Goal: Task Accomplishment & Management: Manage account settings

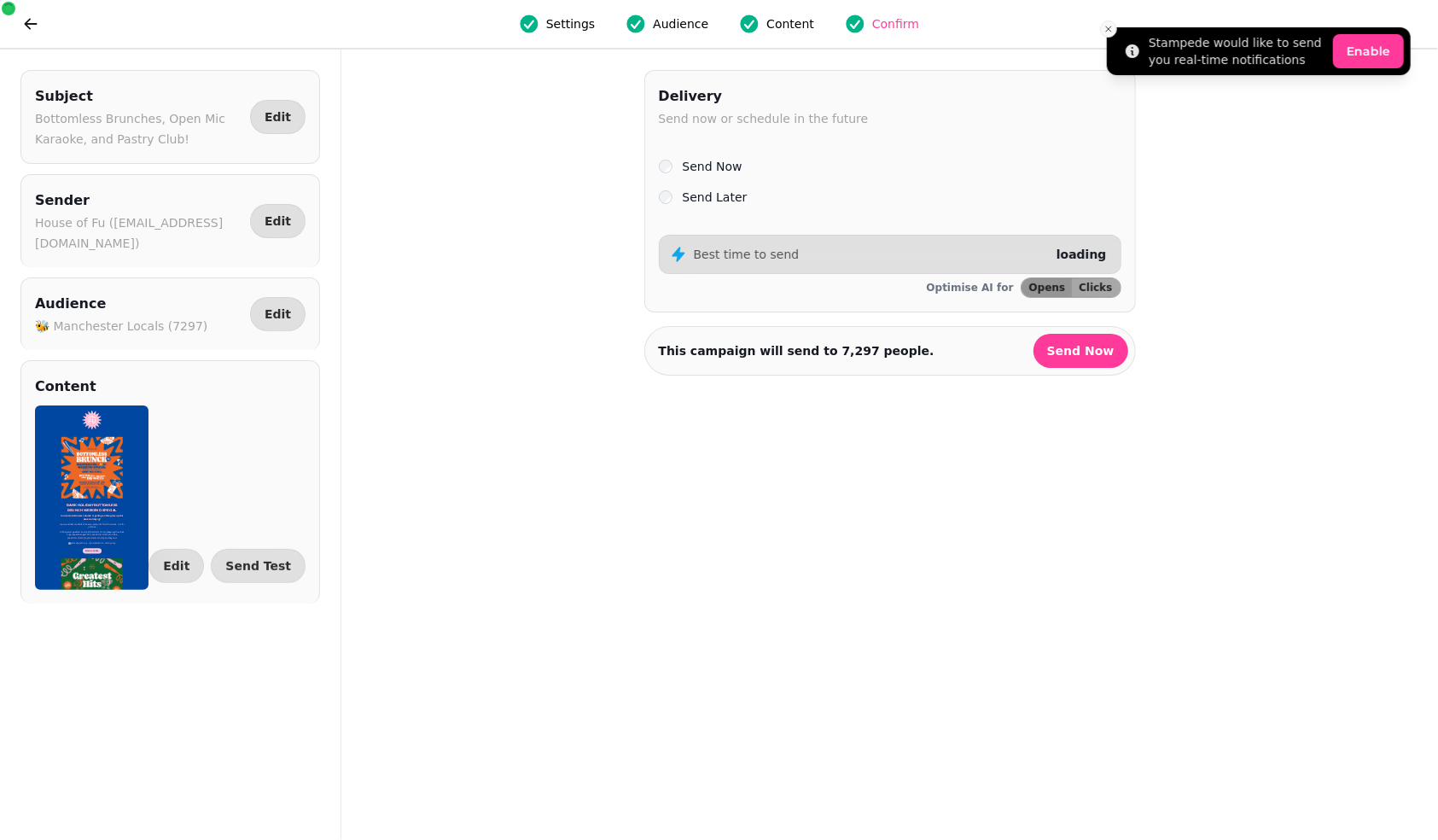
click at [1104, 27] on icon "Close toast" at bounding box center [1109, 29] width 10 height 10
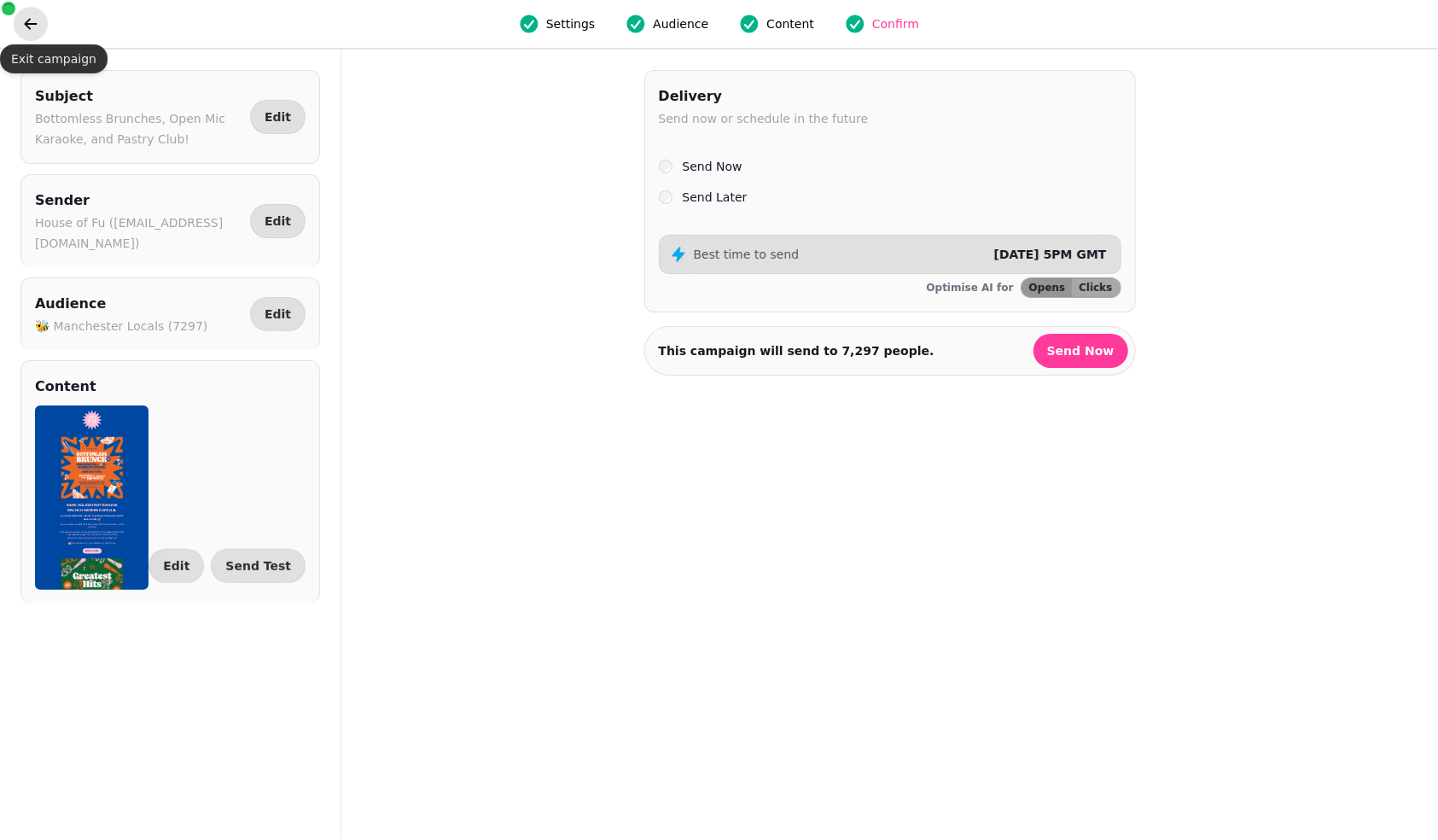
click at [31, 12] on button "go back" at bounding box center [31, 24] width 34 height 34
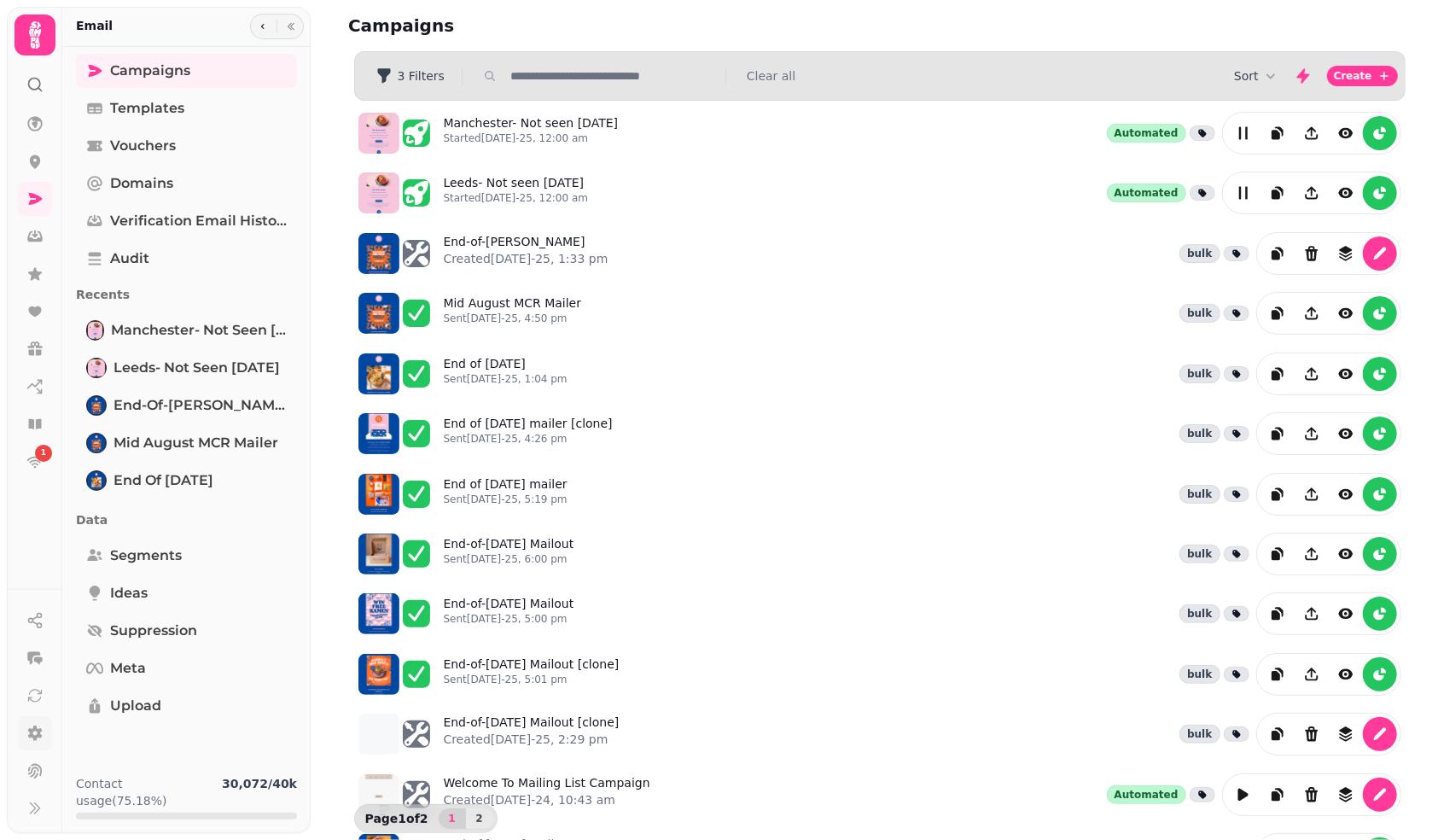
click at [33, 729] on icon at bounding box center [35, 733] width 15 height 15
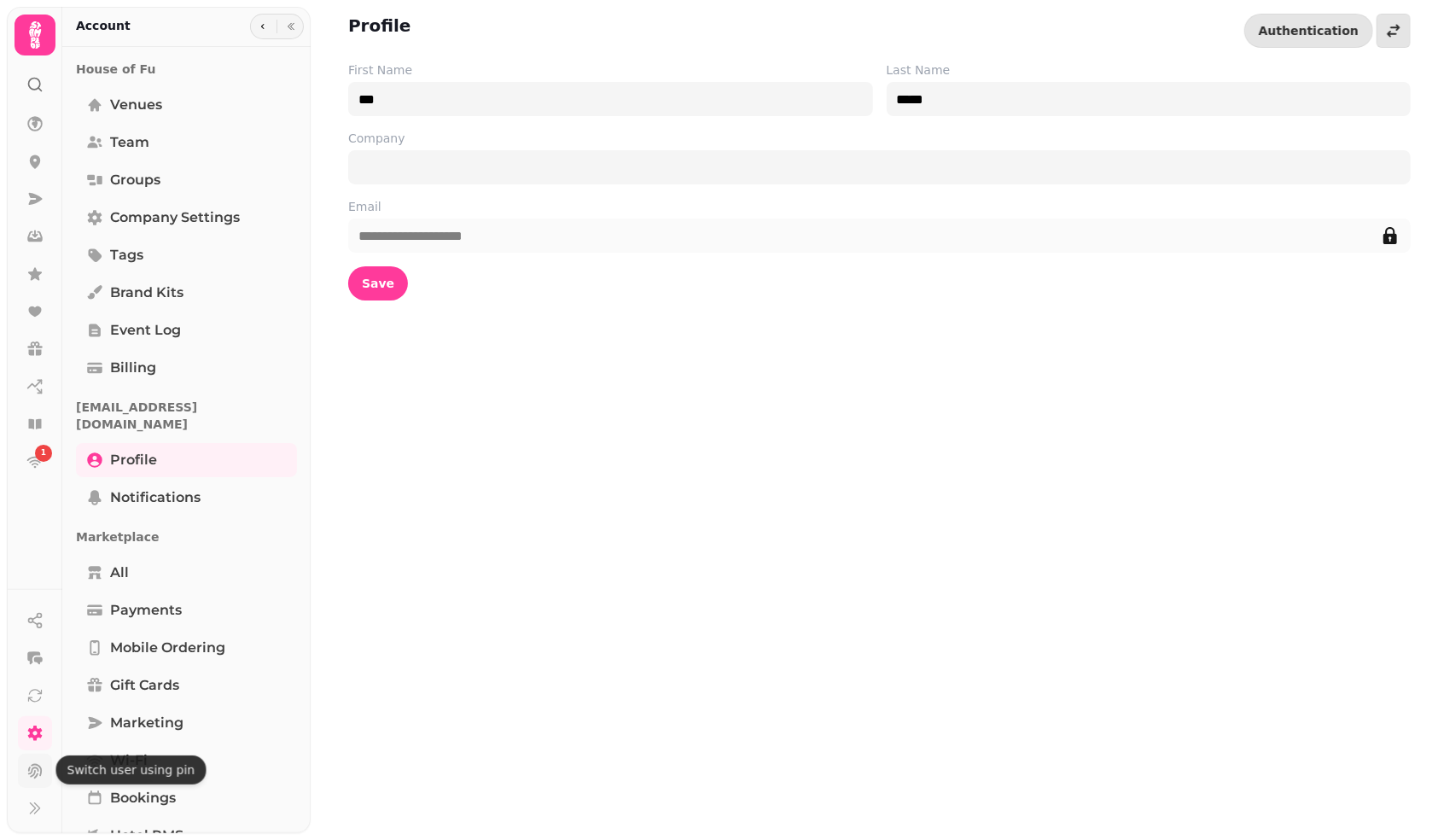
click at [33, 770] on icon at bounding box center [35, 771] width 14 height 15
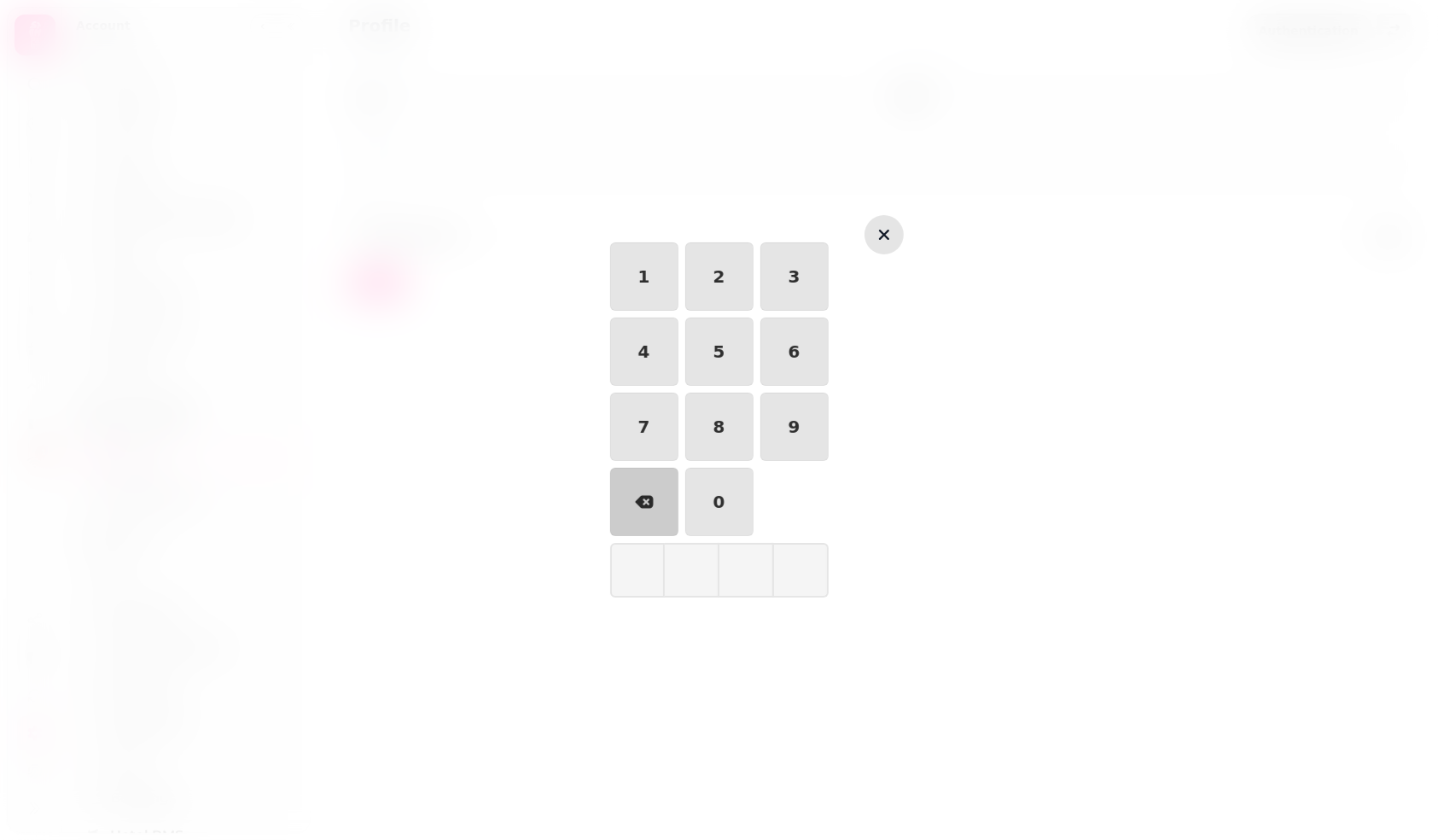
click at [878, 242] on icon "button" at bounding box center [884, 235] width 21 height 21
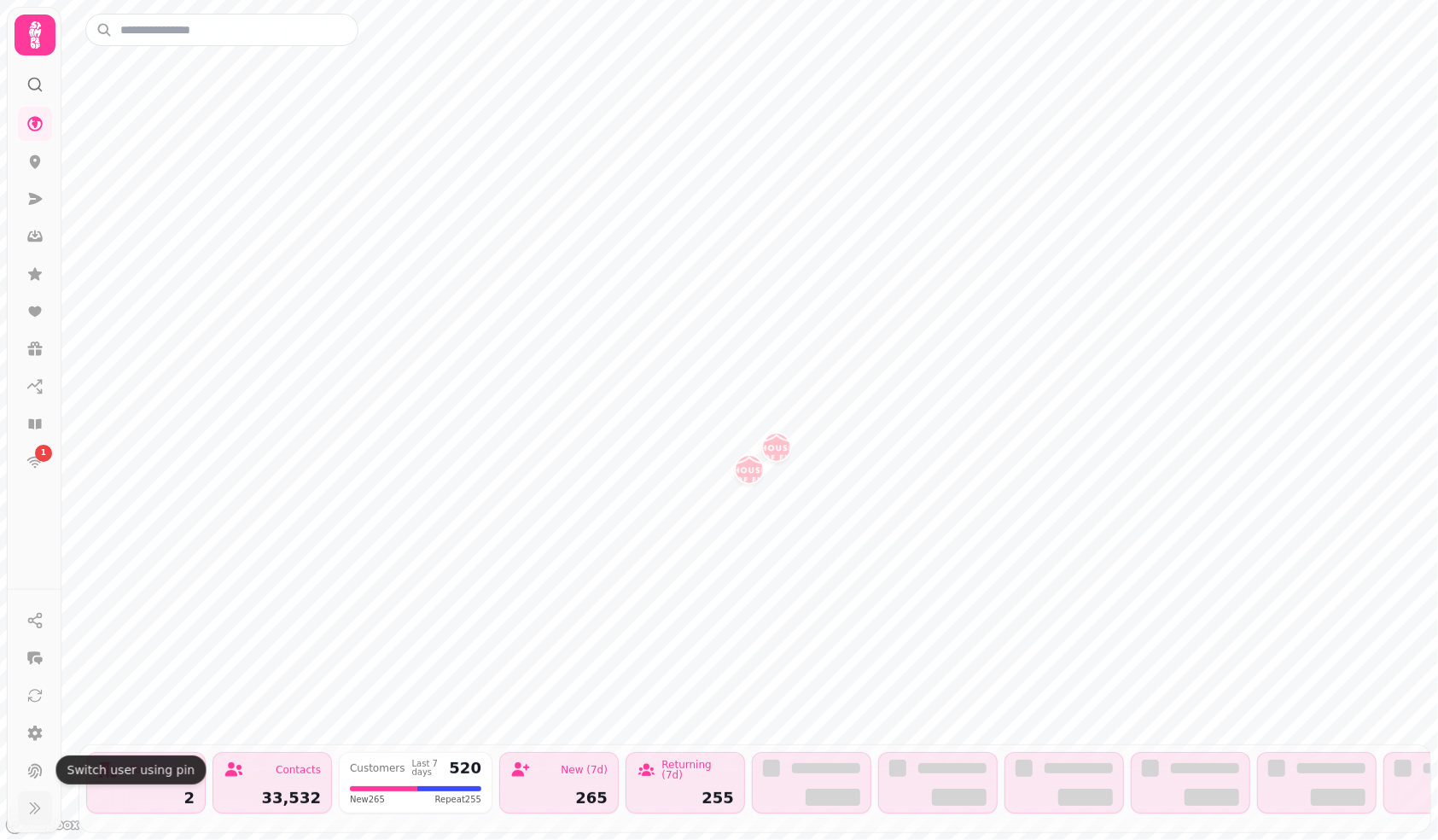
click at [35, 803] on icon at bounding box center [34, 808] width 9 height 11
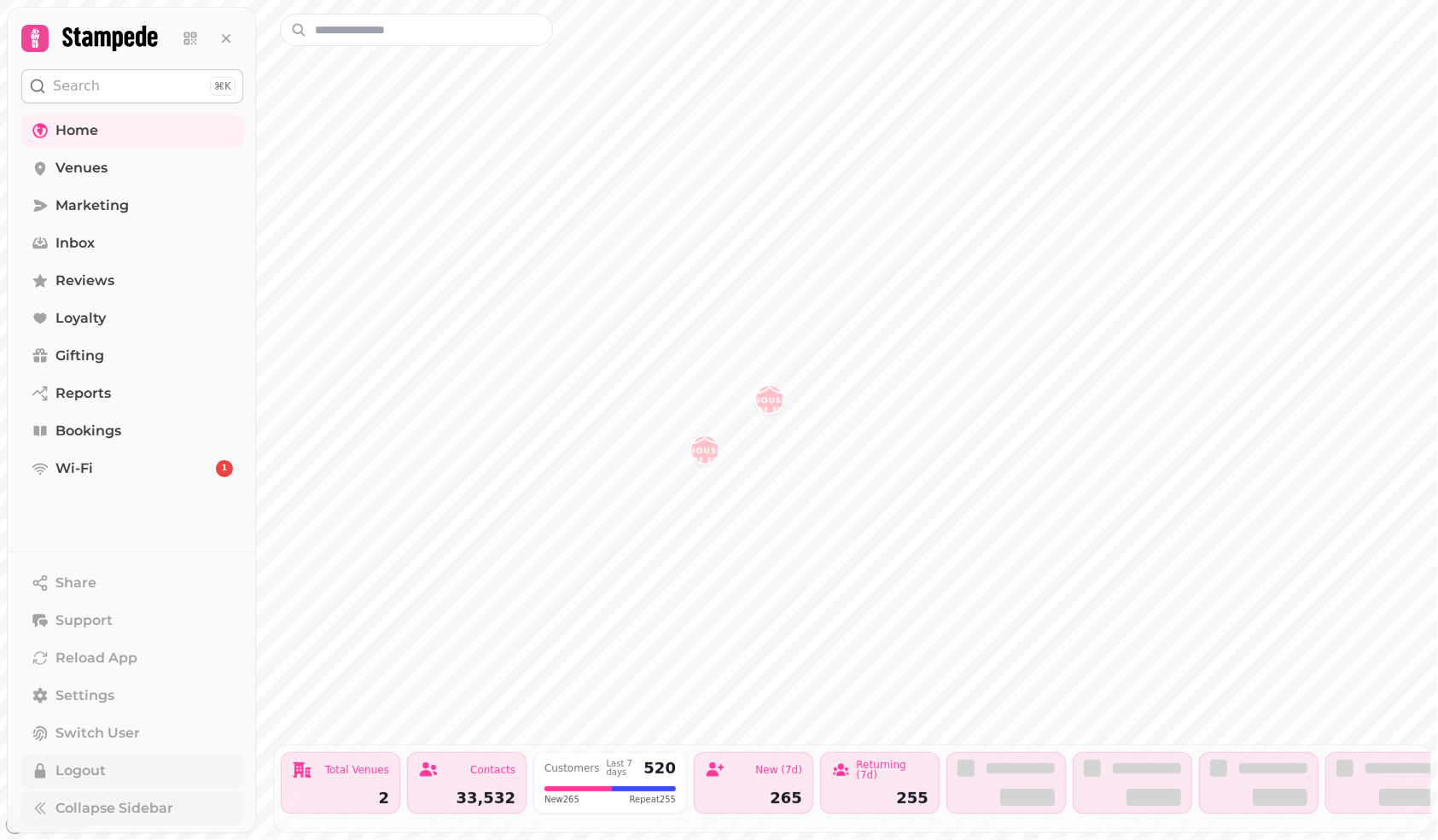
click at [56, 770] on span "Logout" at bounding box center [81, 771] width 51 height 21
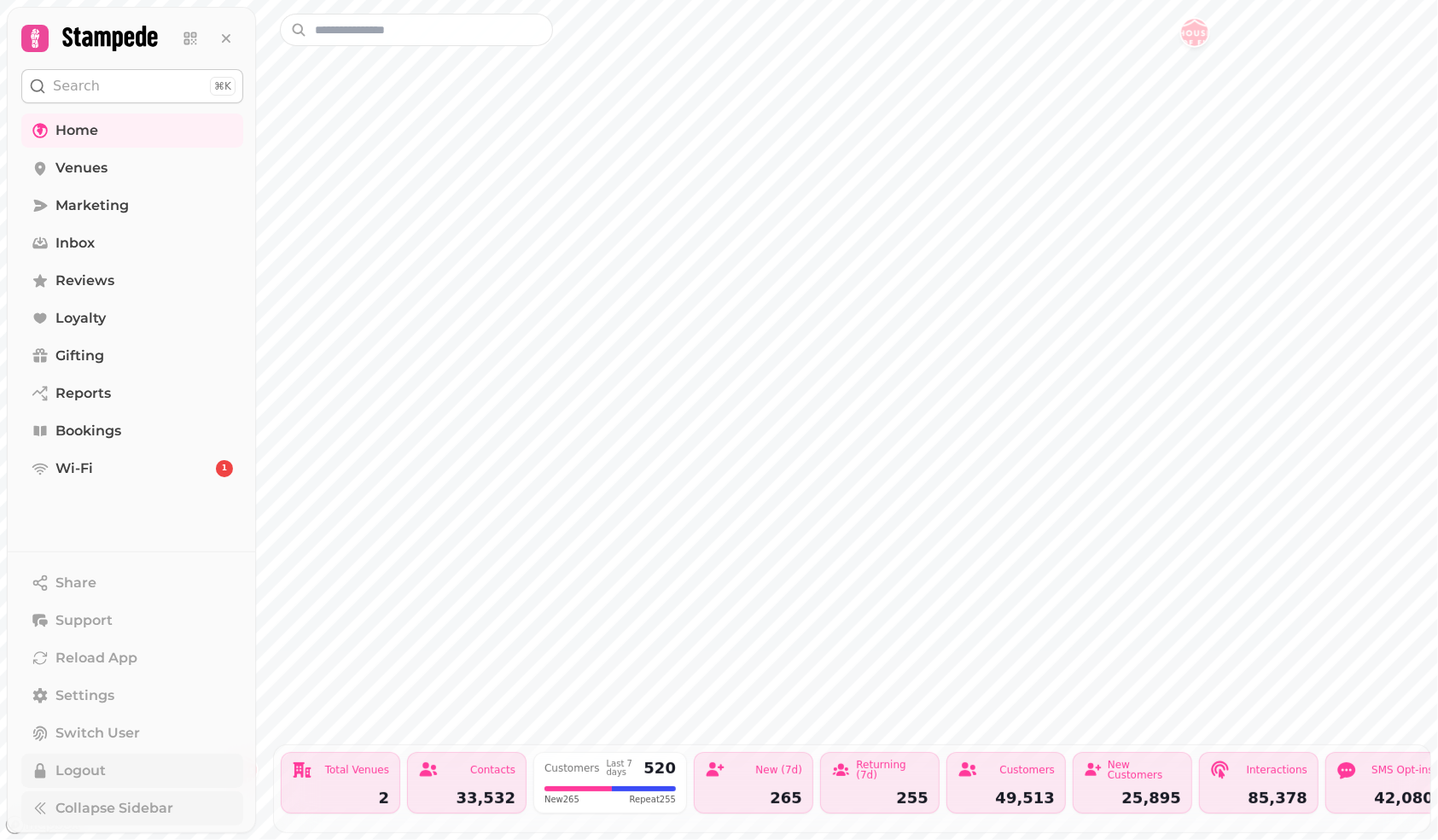
click at [79, 778] on span "Logout" at bounding box center [81, 771] width 51 height 21
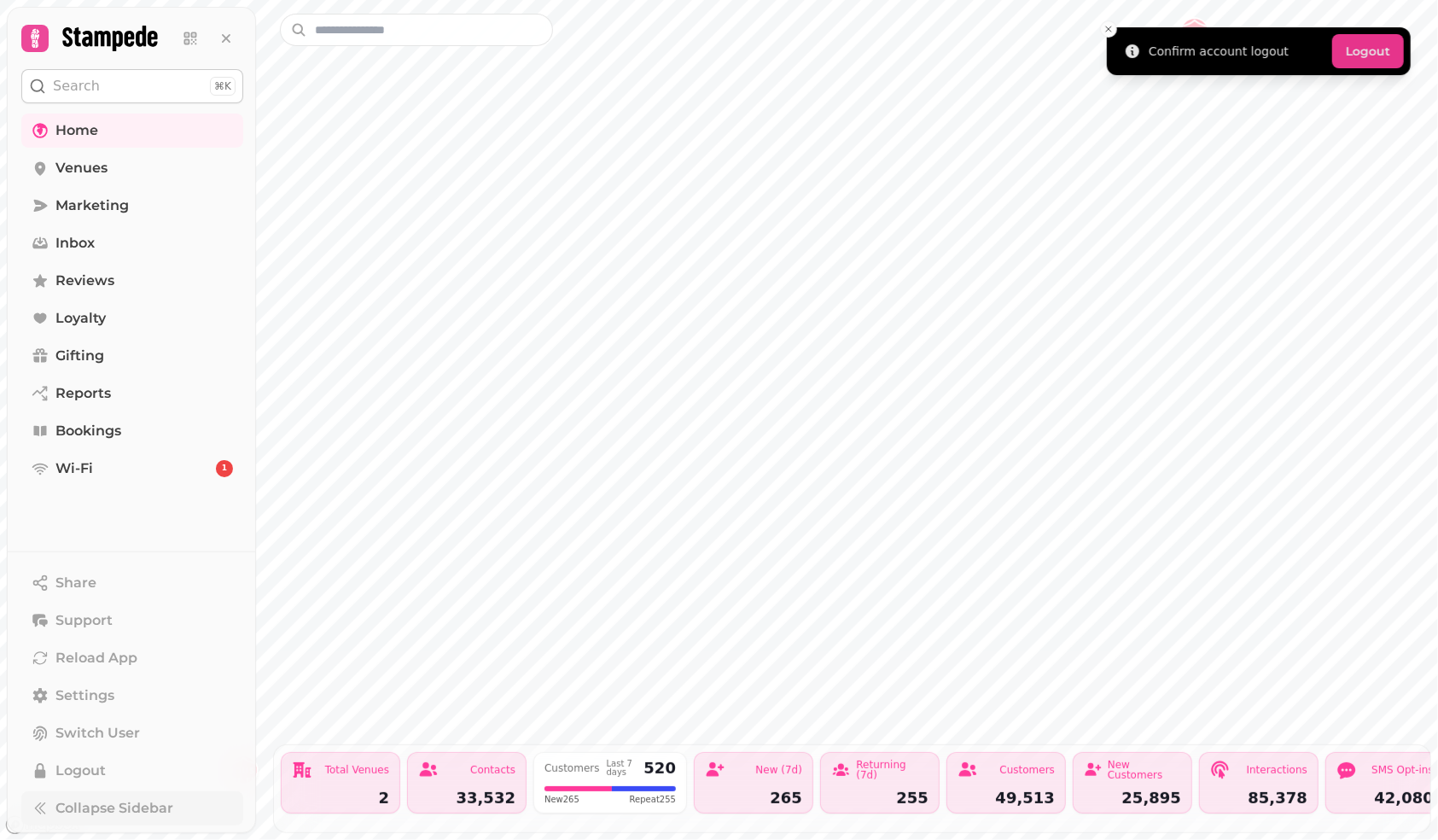
click at [1380, 52] on button "Logout" at bounding box center [1369, 51] width 72 height 34
